Goal: Transaction & Acquisition: Purchase product/service

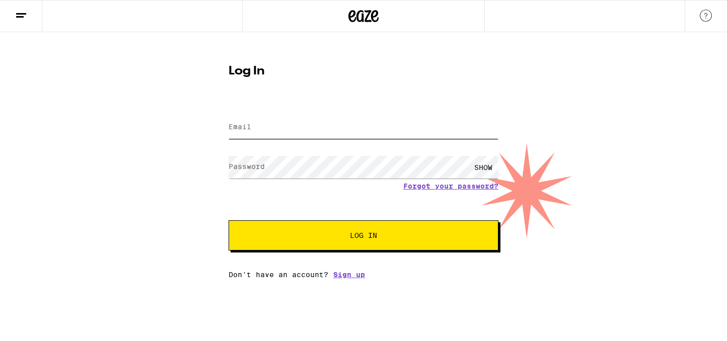
click at [274, 123] on input "Email" at bounding box center [364, 127] width 270 height 23
type input "[PERSON_NAME][EMAIL_ADDRESS][PERSON_NAME][DOMAIN_NAME]"
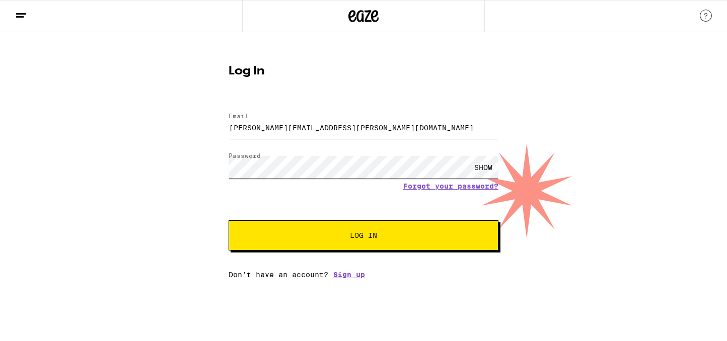
click at [229, 221] on button "Log In" at bounding box center [364, 236] width 270 height 30
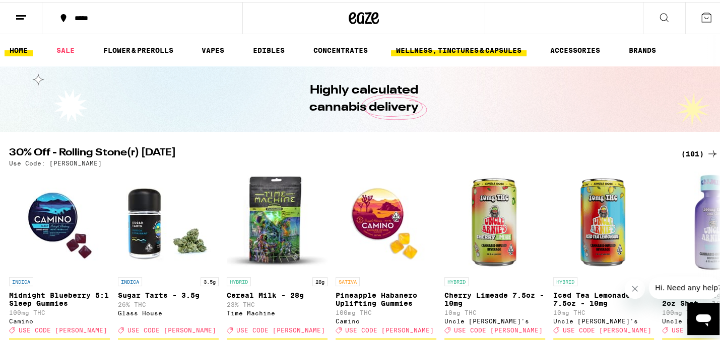
click at [451, 48] on link "WELLNESS, TINCTURES & CAPSULES" at bounding box center [458, 48] width 135 height 12
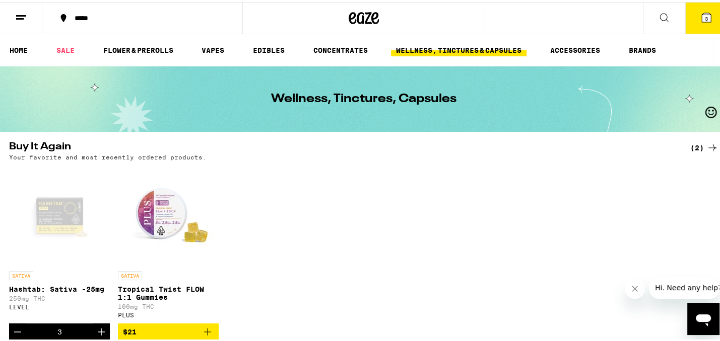
click at [49, 208] on div "Open page for Hashtab: Sativa -25mg from LEVEL" at bounding box center [59, 214] width 101 height 101
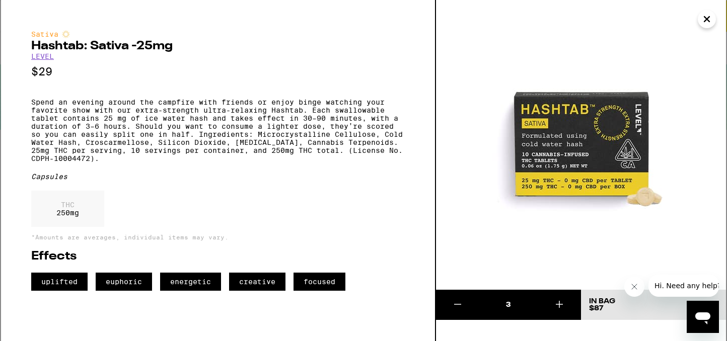
click at [705, 17] on icon "Close" at bounding box center [706, 19] width 5 height 5
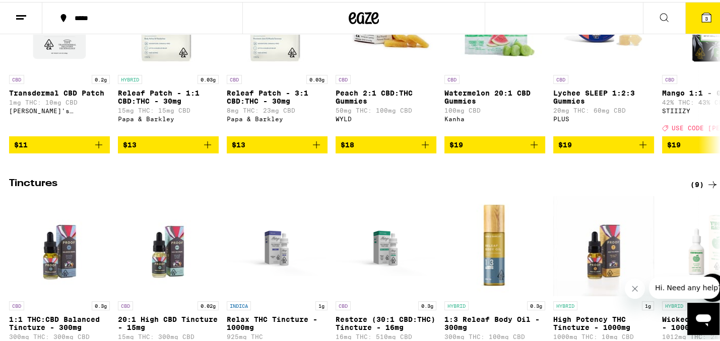
scroll to position [415, 0]
